Goal: Book appointment/travel/reservation

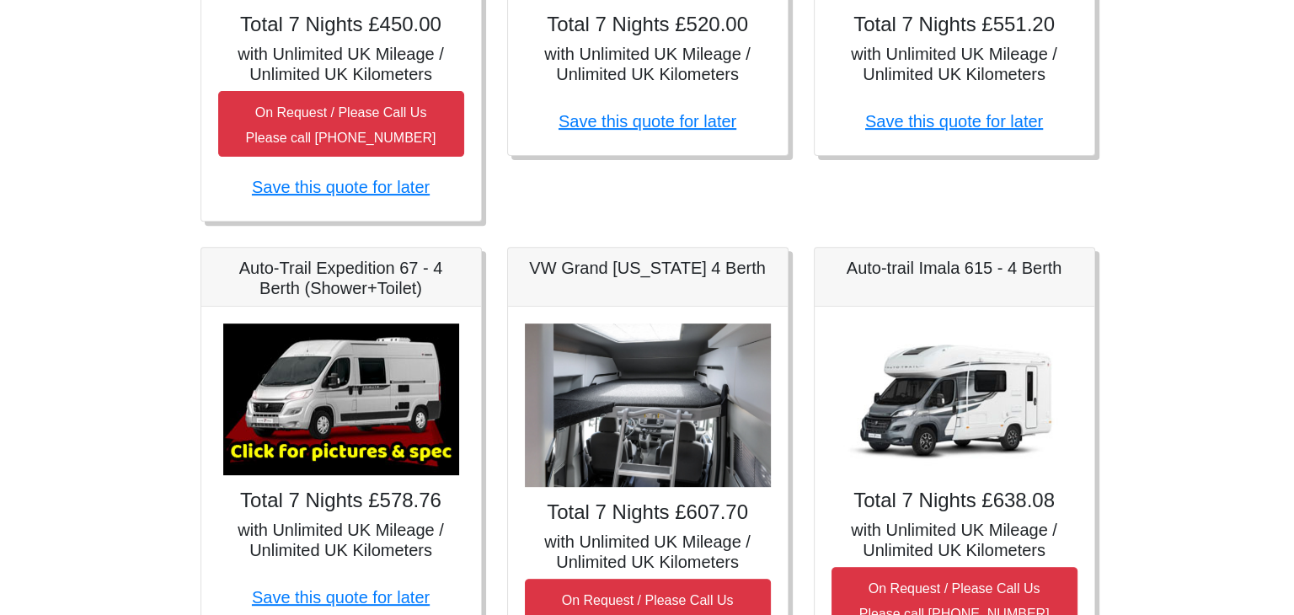
scroll to position [337, 0]
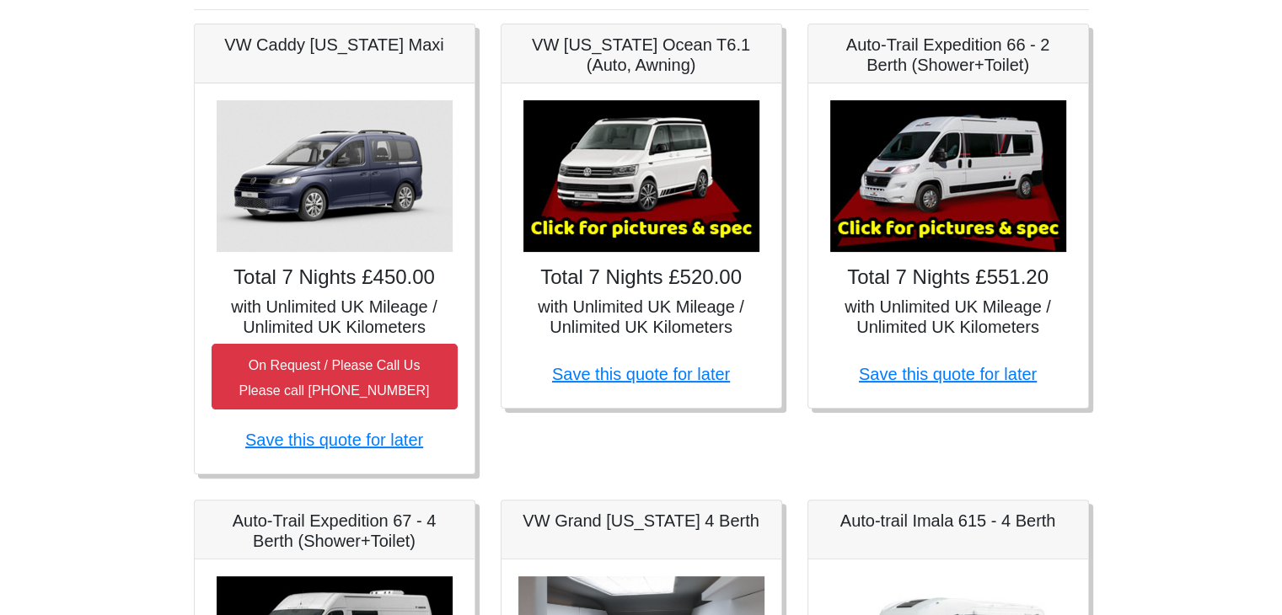
click at [961, 226] on img at bounding box center [948, 176] width 236 height 152
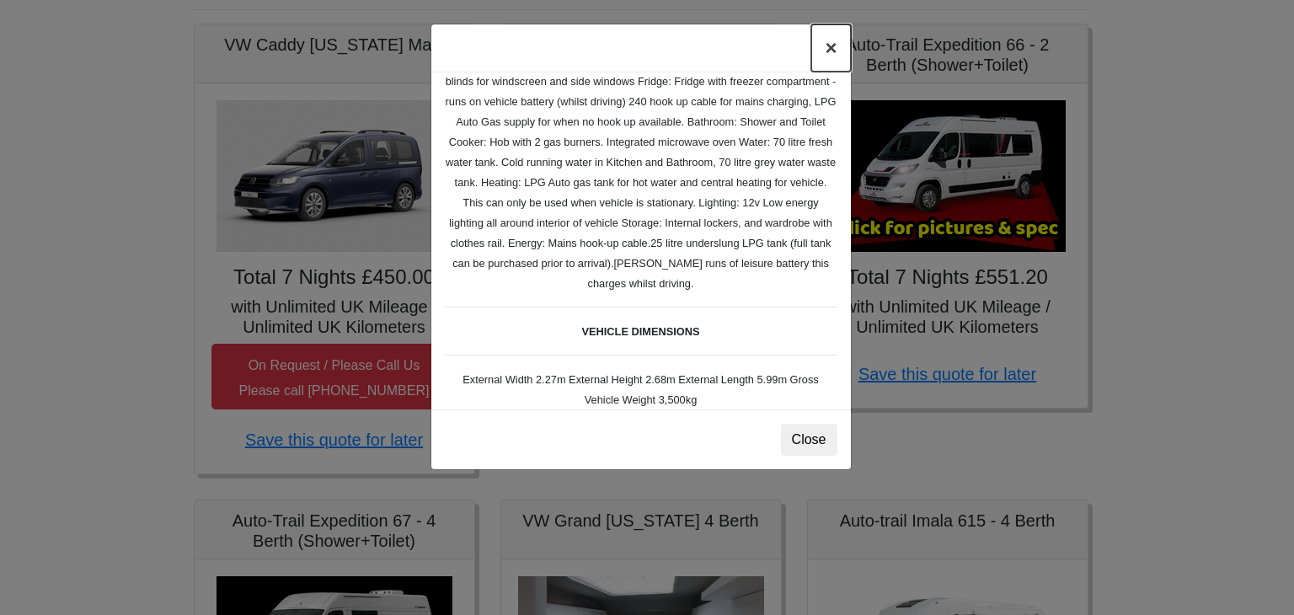
click at [832, 51] on button "×" at bounding box center [830, 47] width 39 height 47
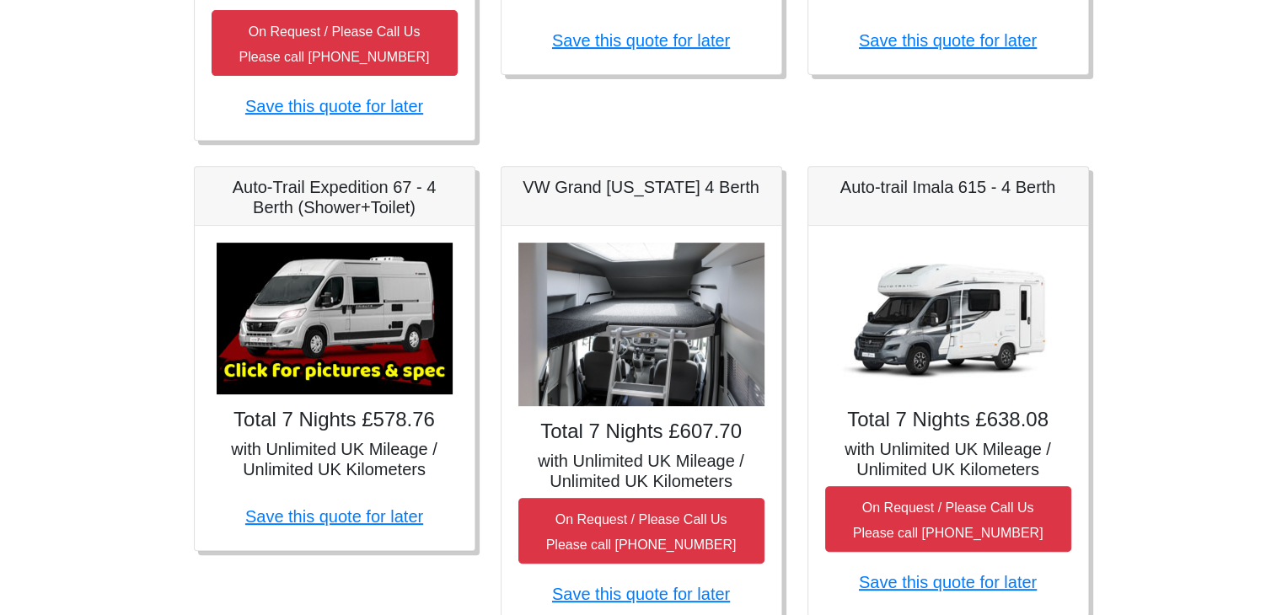
scroll to position [674, 0]
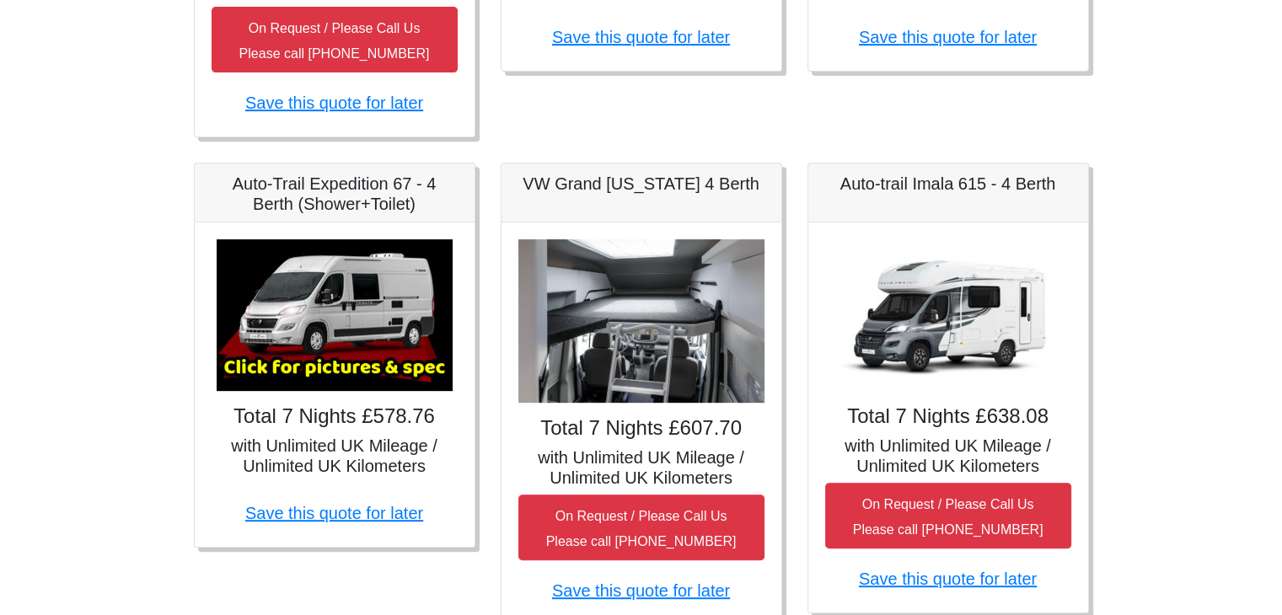
click at [961, 352] on img at bounding box center [948, 315] width 236 height 152
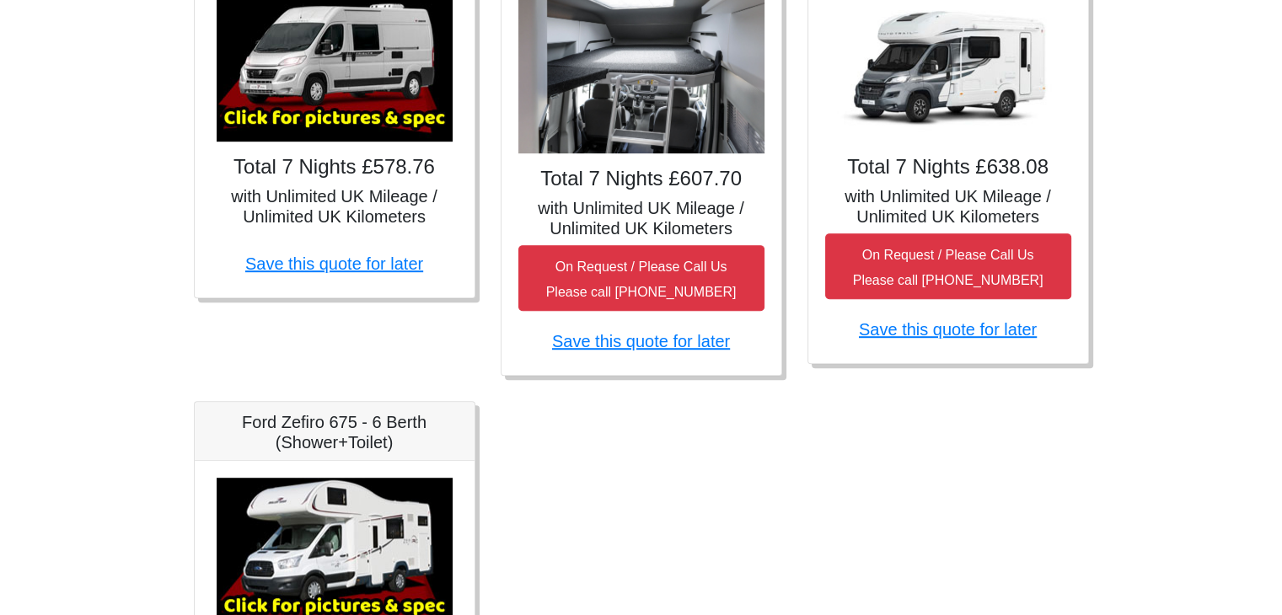
scroll to position [927, 0]
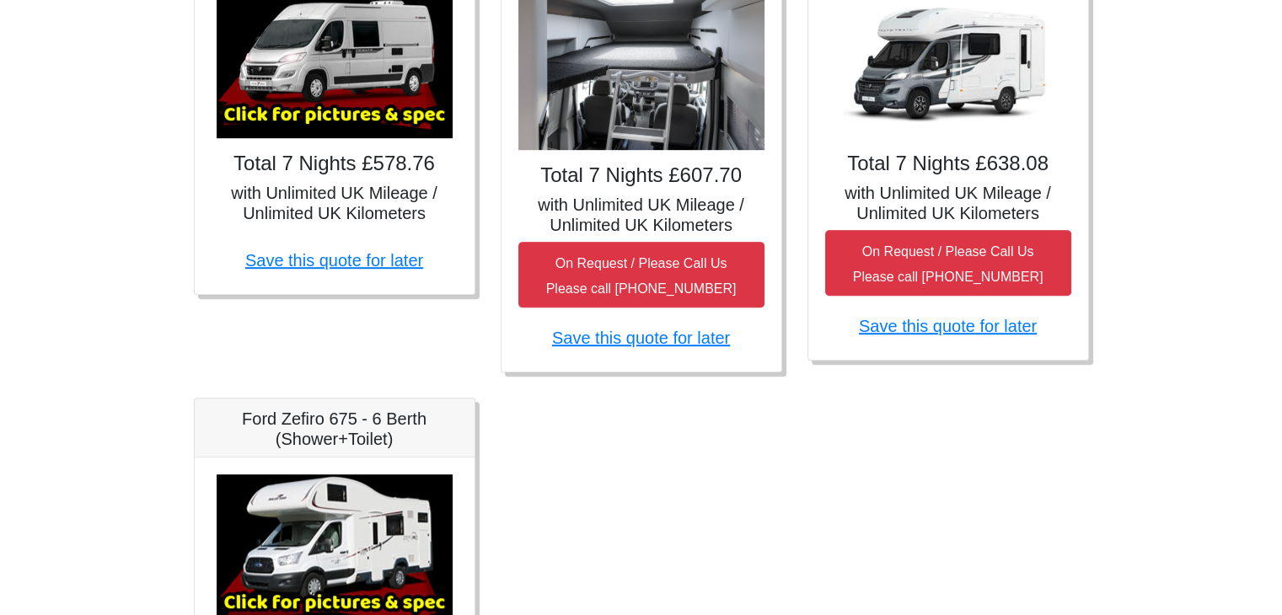
click at [968, 173] on h4 "Total 7 Nights £638.08" at bounding box center [948, 164] width 246 height 24
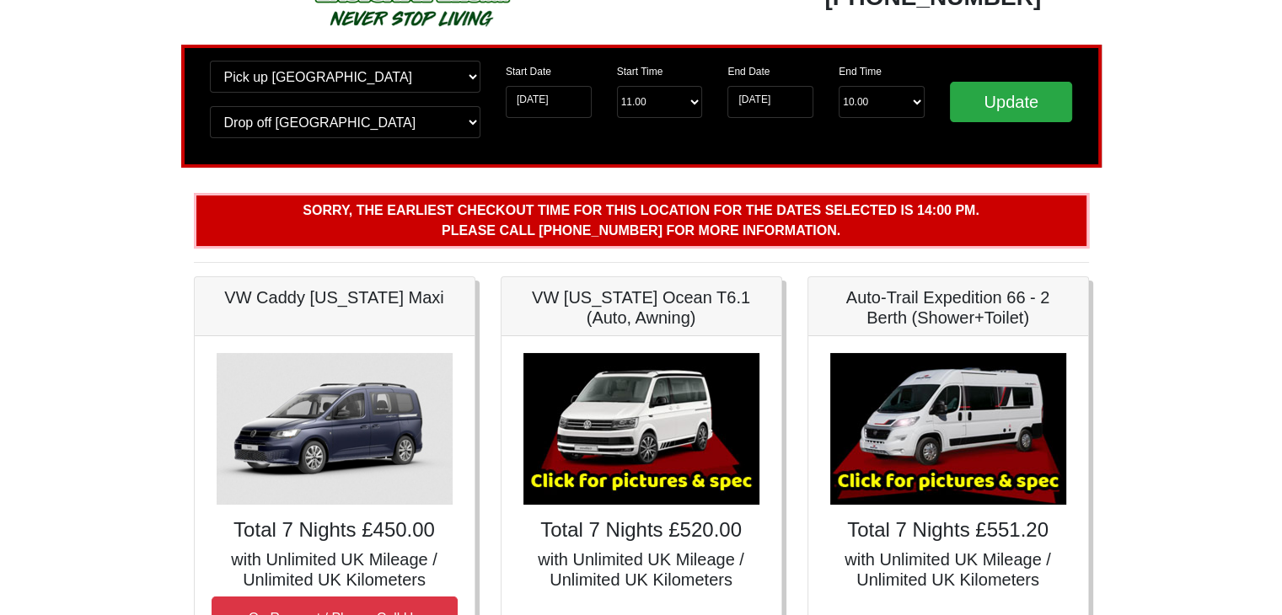
scroll to position [0, 0]
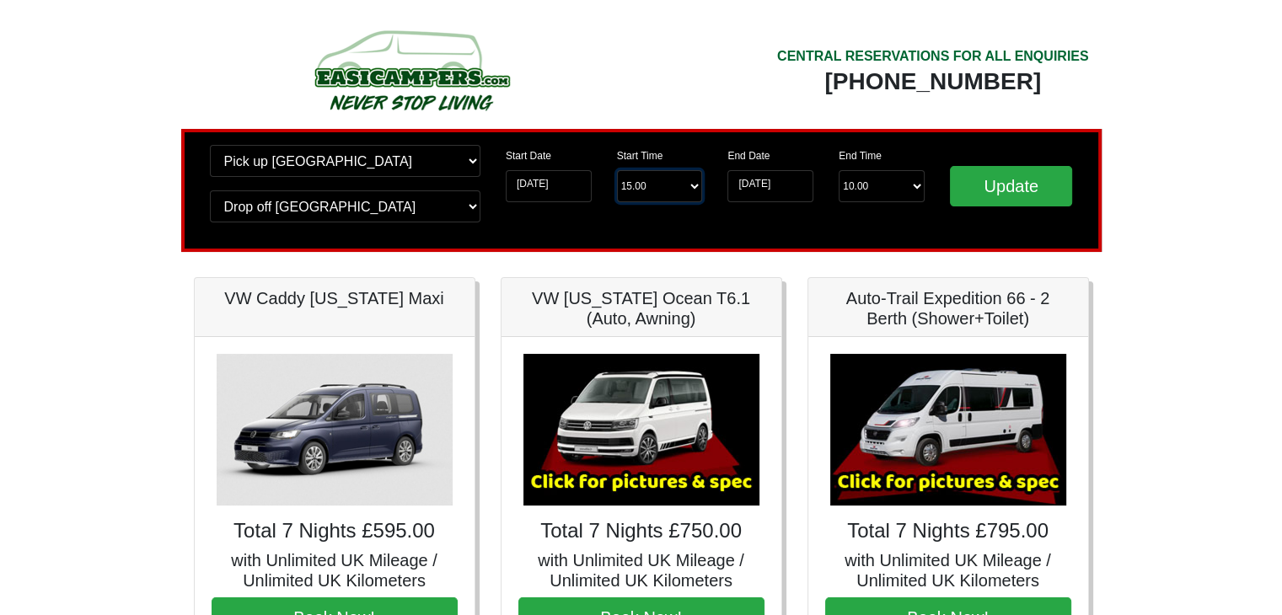
click at [644, 182] on select "Start Time 15.00 -------- 11.00 am (Saturday & Sunday Only) 12.00 pm (Saturday)…" at bounding box center [660, 186] width 86 height 32
select select "11.00"
click at [617, 170] on select "Start Time 15.00 -------- 11.00 am (Saturday & Sunday Only) 12.00 pm (Saturday)…" at bounding box center [660, 186] width 86 height 32
click at [1040, 177] on input "Update" at bounding box center [1011, 186] width 123 height 40
click at [1020, 193] on input "Update" at bounding box center [1011, 186] width 123 height 40
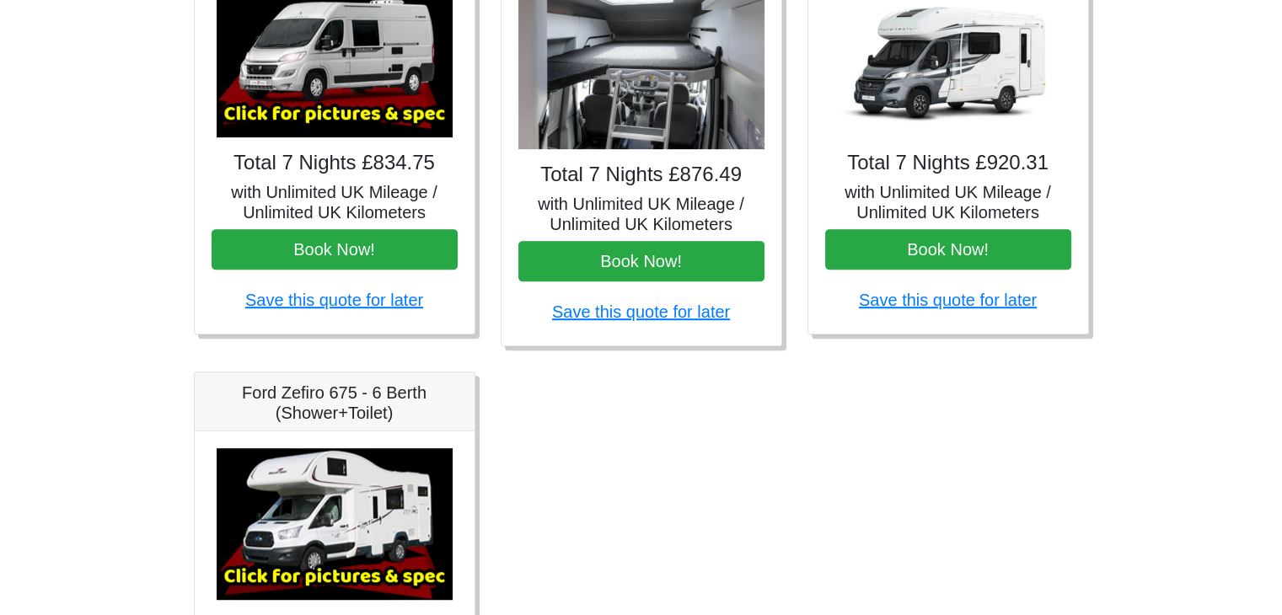
scroll to position [391, 0]
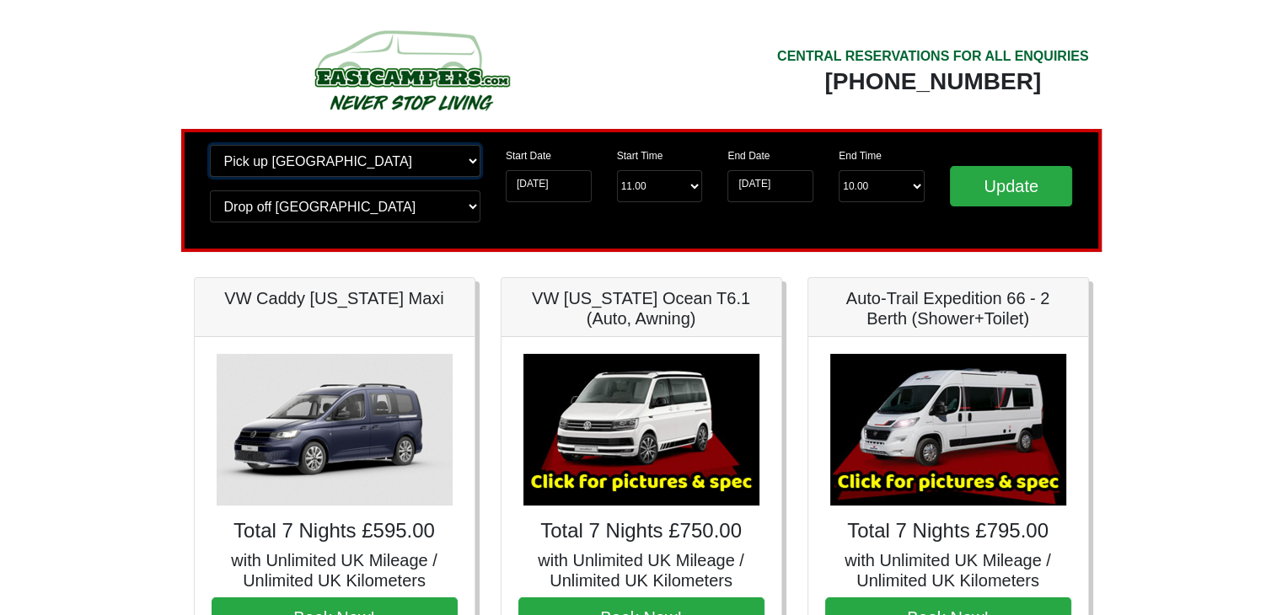
click at [372, 169] on select "Change pick up location? Pick up Edinburgh Birmingham Airport Blackburn Lancash…" at bounding box center [345, 161] width 270 height 32
select select "EDI"
click at [210, 145] on select "Change pick up location? Pick up Edinburgh Birmingham Airport Blackburn Lancash…" at bounding box center [345, 161] width 270 height 32
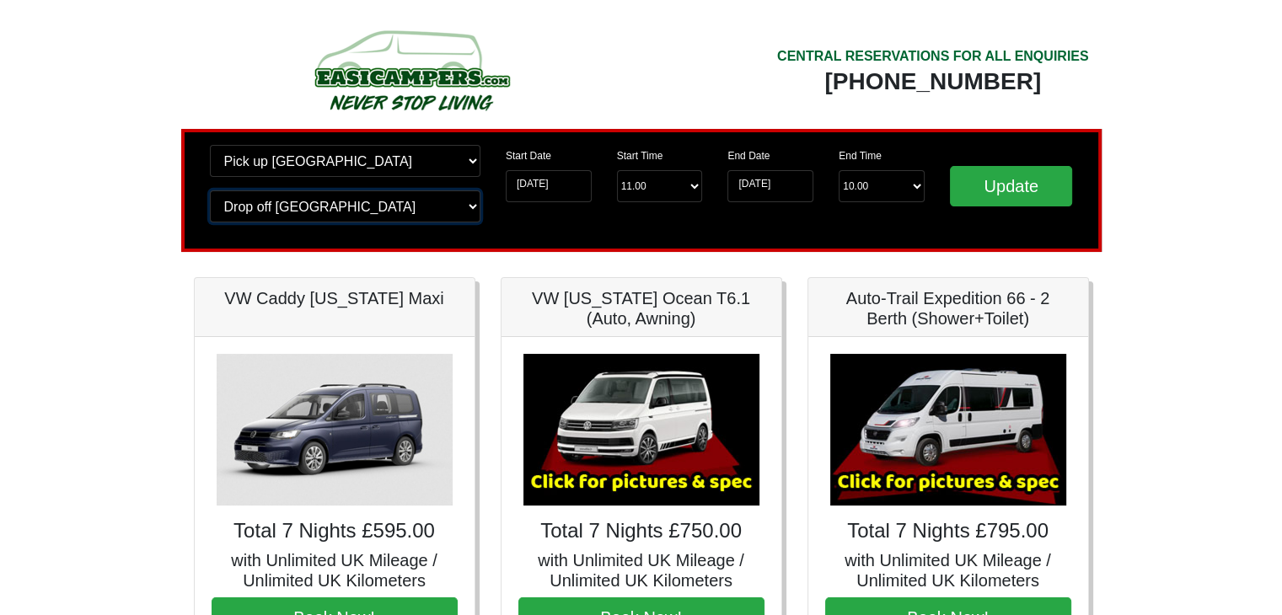
click at [418, 210] on select "Change drop off location? Drop off Edinburgh Birmingham Airport Blackburn Lanca…" at bounding box center [345, 206] width 270 height 32
select select "EDI"
click at [210, 190] on select "Change drop off location? Drop off Edinburgh Birmingham Airport Blackburn Lanca…" at bounding box center [345, 206] width 270 height 32
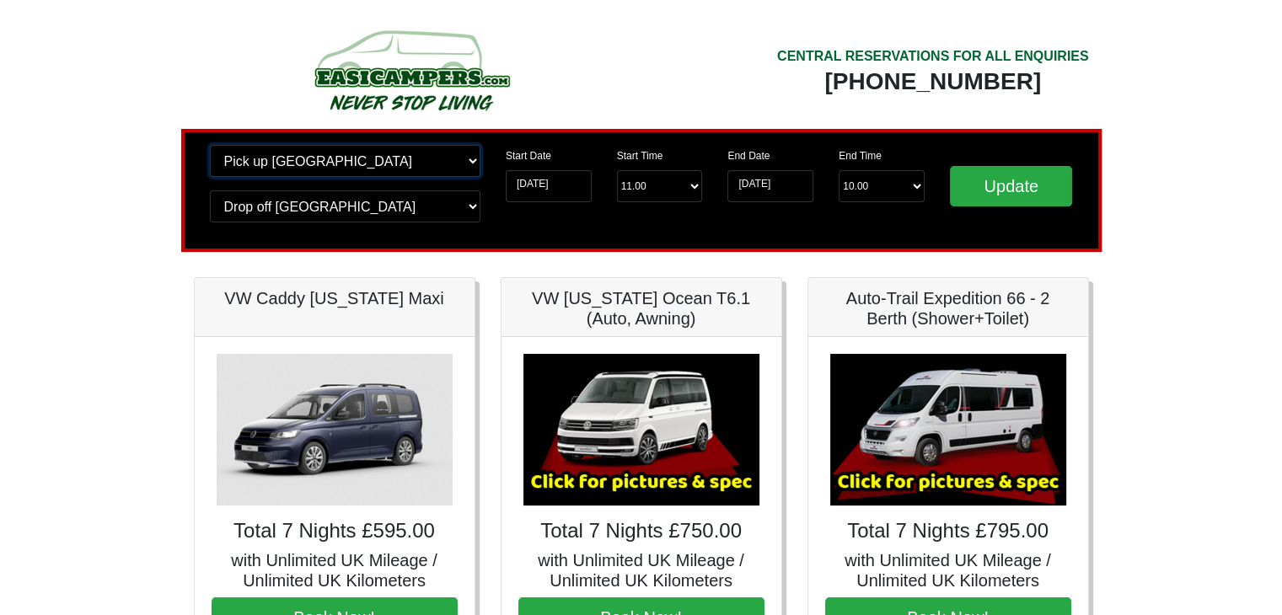
click at [383, 156] on select "Change pick up location? Pick up Edinburgh Birmingham Airport Blackburn Lancash…" at bounding box center [345, 161] width 270 height 32
select select "EDI"
click at [210, 145] on select "Change pick up location? Pick up Edinburgh Birmingham Airport Blackburn Lancash…" at bounding box center [345, 161] width 270 height 32
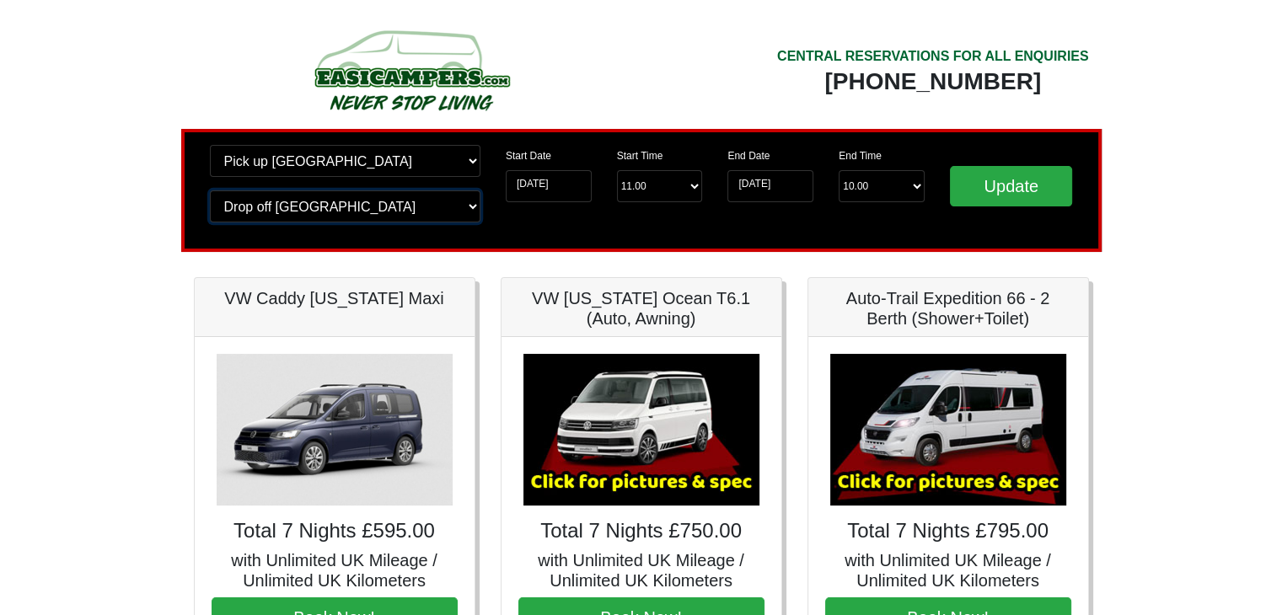
click at [337, 213] on select "Change drop off location? Drop off Edinburgh Birmingham Airport Blackburn Lanca…" at bounding box center [345, 206] width 270 height 32
select select "EDI"
click at [210, 190] on select "Change drop off location? Drop off Edinburgh Birmingham Airport Blackburn Lanca…" at bounding box center [345, 206] width 270 height 32
click at [581, 184] on input "01-10-2025" at bounding box center [549, 186] width 86 height 32
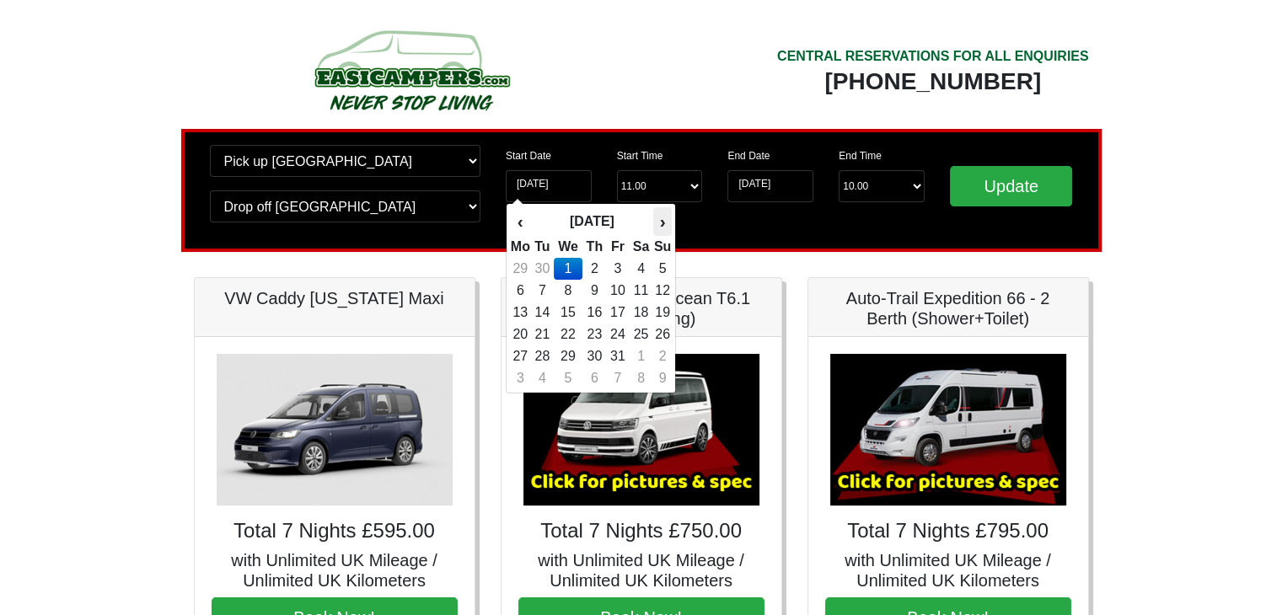
click at [664, 214] on th "›" at bounding box center [662, 221] width 19 height 29
click at [645, 302] on td "15" at bounding box center [641, 313] width 24 height 22
type input "[DATE]"
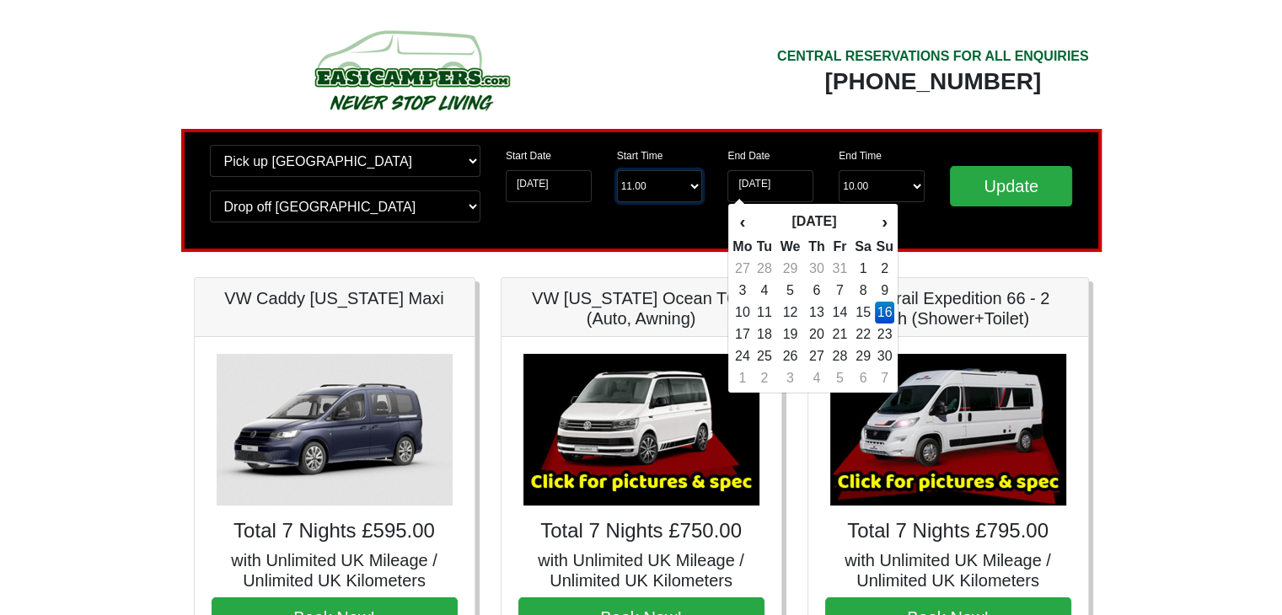
click at [664, 185] on select "Start Time 11.00 -------- 11.00 am (Saturday & Sunday Only) 12.00 pm (Saturday)…" at bounding box center [660, 186] width 86 height 32
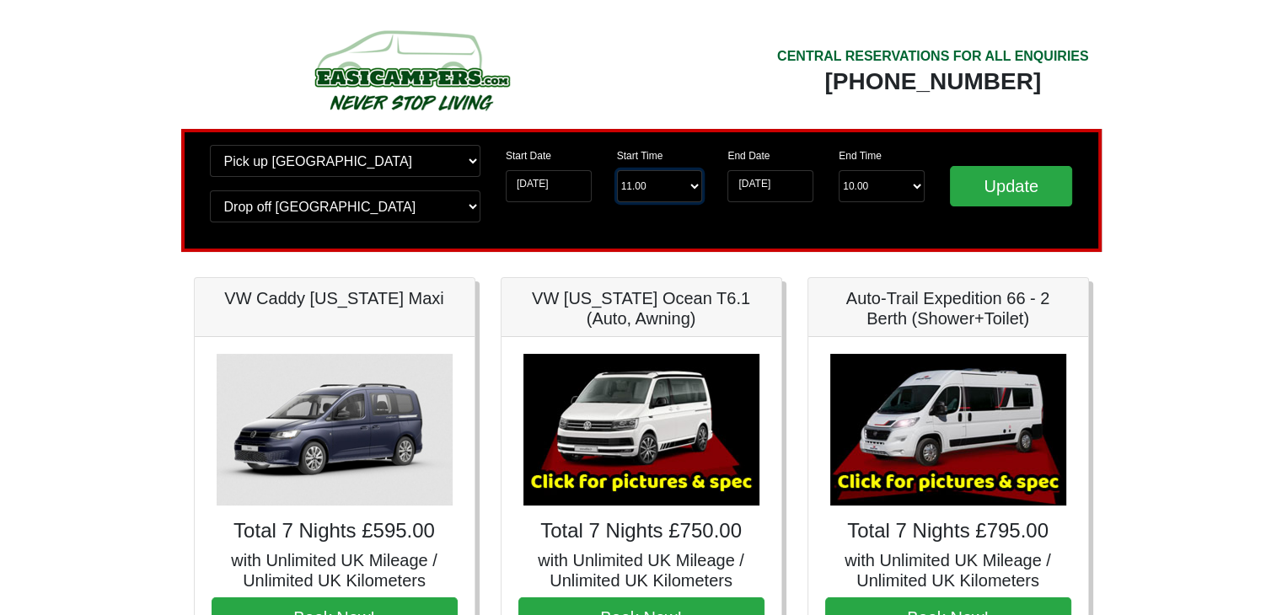
click at [617, 170] on select "Start Time 11.00 -------- 11.00 am (Saturday & Sunday Only) 12.00 pm (Saturday)…" at bounding box center [660, 186] width 86 height 32
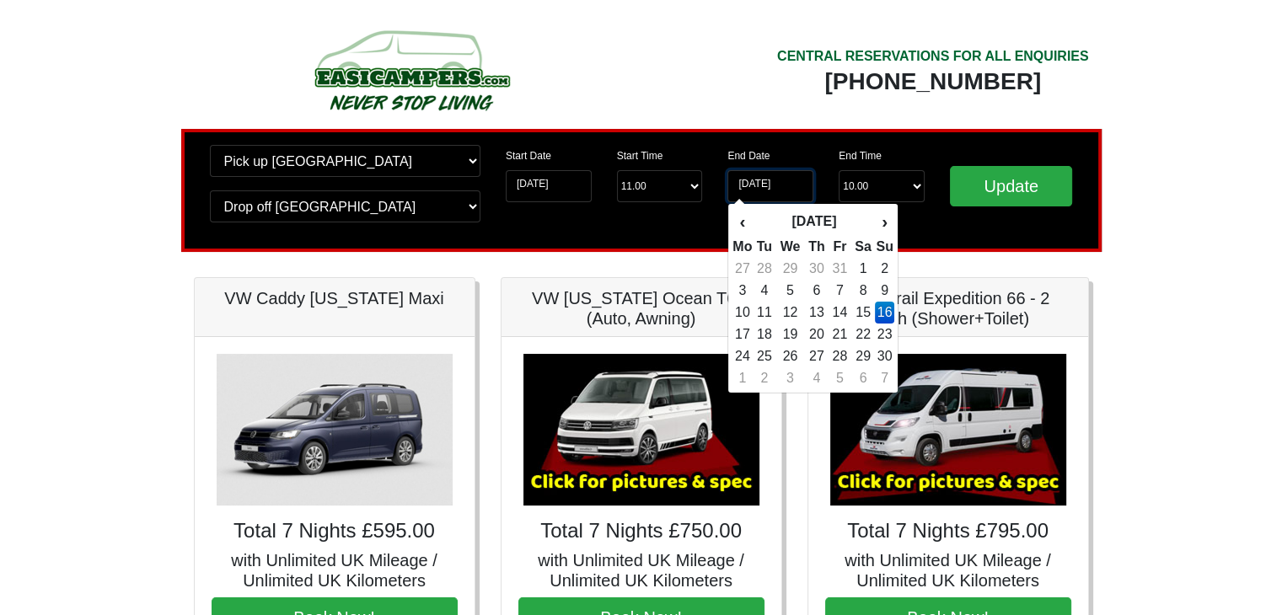
click at [797, 186] on input "16-11-2025" at bounding box center [770, 186] width 86 height 32
click at [866, 335] on td "22" at bounding box center [863, 335] width 24 height 22
type input "[DATE]"
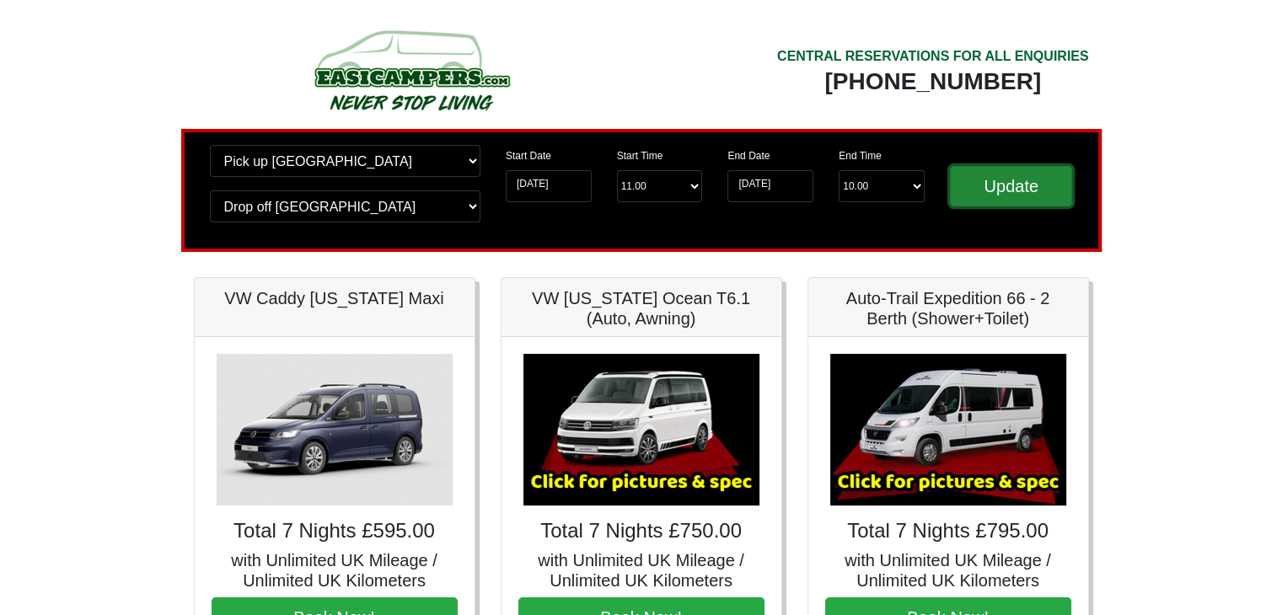
click at [1000, 182] on input "Update" at bounding box center [1011, 186] width 123 height 40
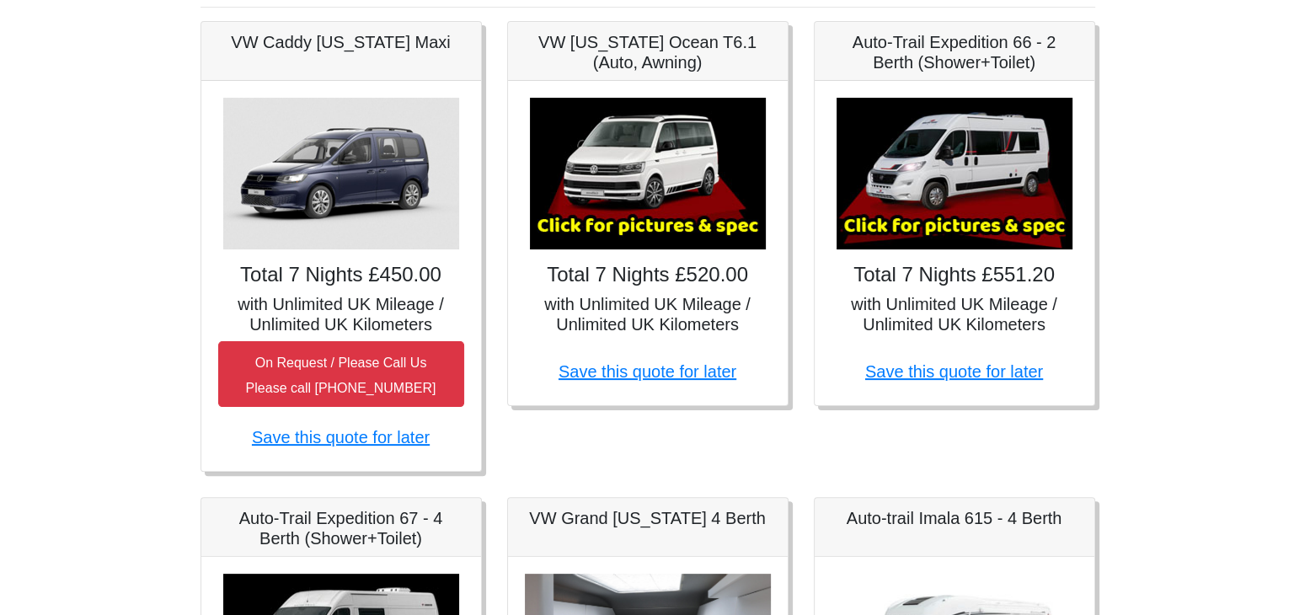
scroll to position [337, 0]
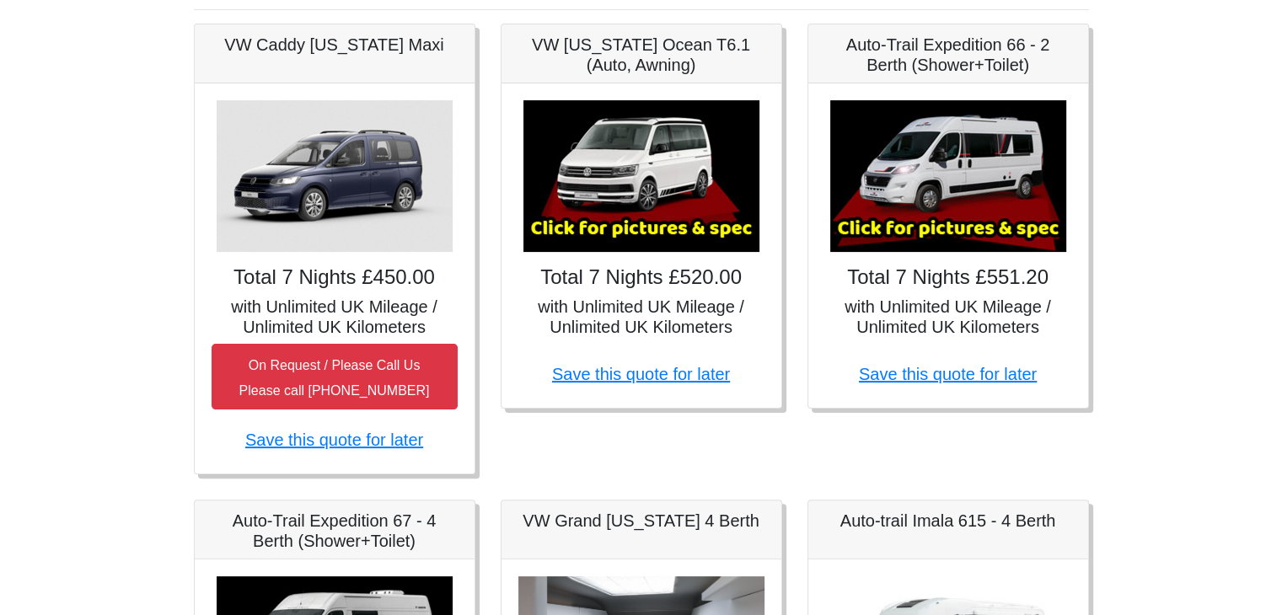
click at [964, 203] on img at bounding box center [948, 176] width 236 height 152
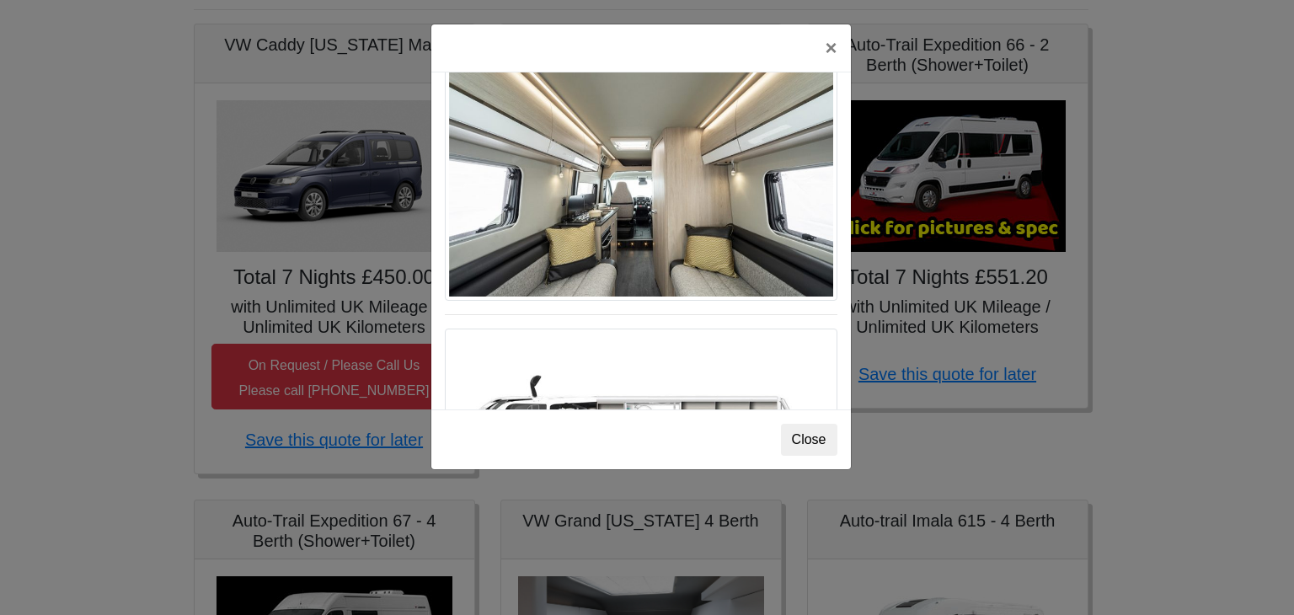
scroll to position [1180, 0]
